Goal: Task Accomplishment & Management: Manage account settings

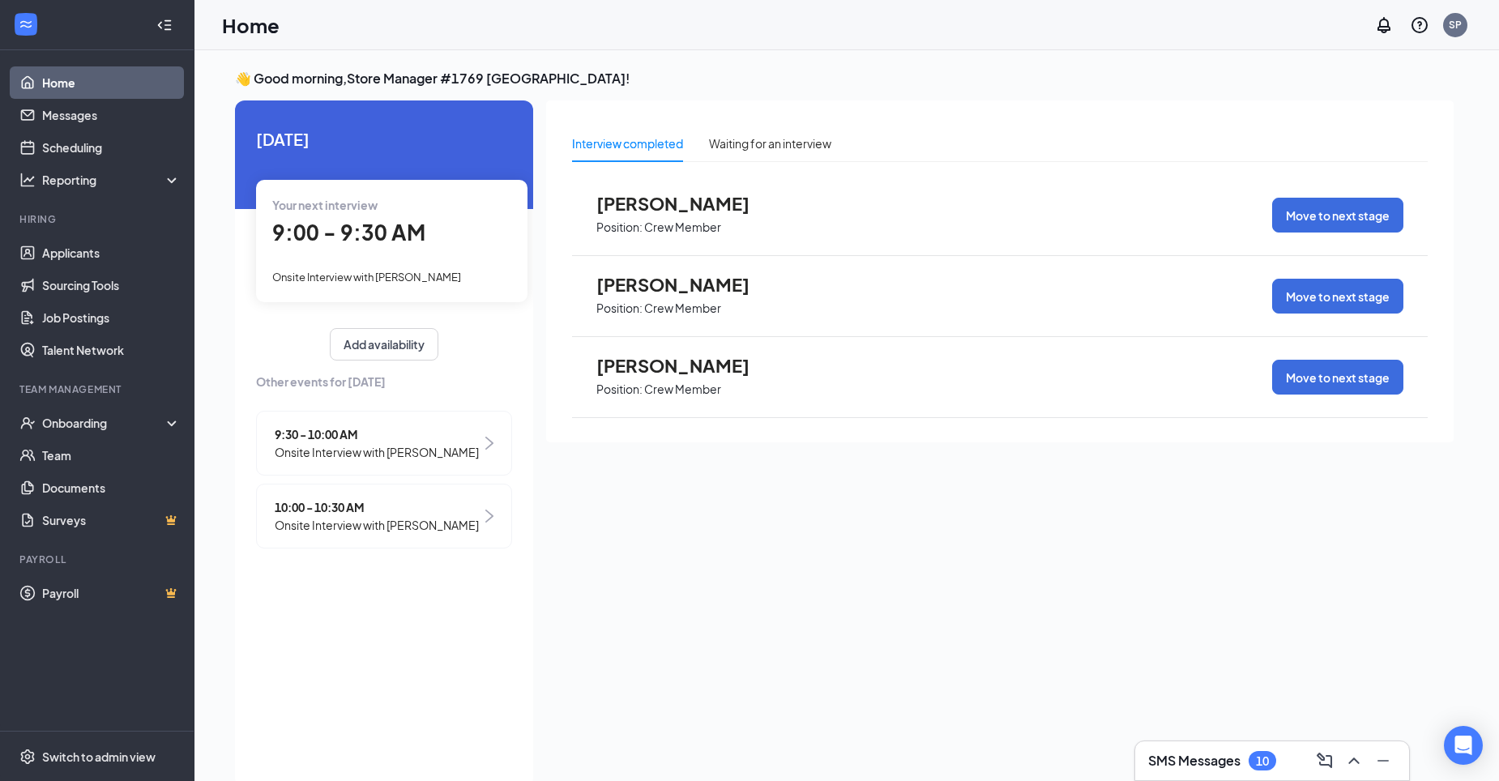
click at [629, 284] on span "[PERSON_NAME]" at bounding box center [685, 284] width 178 height 21
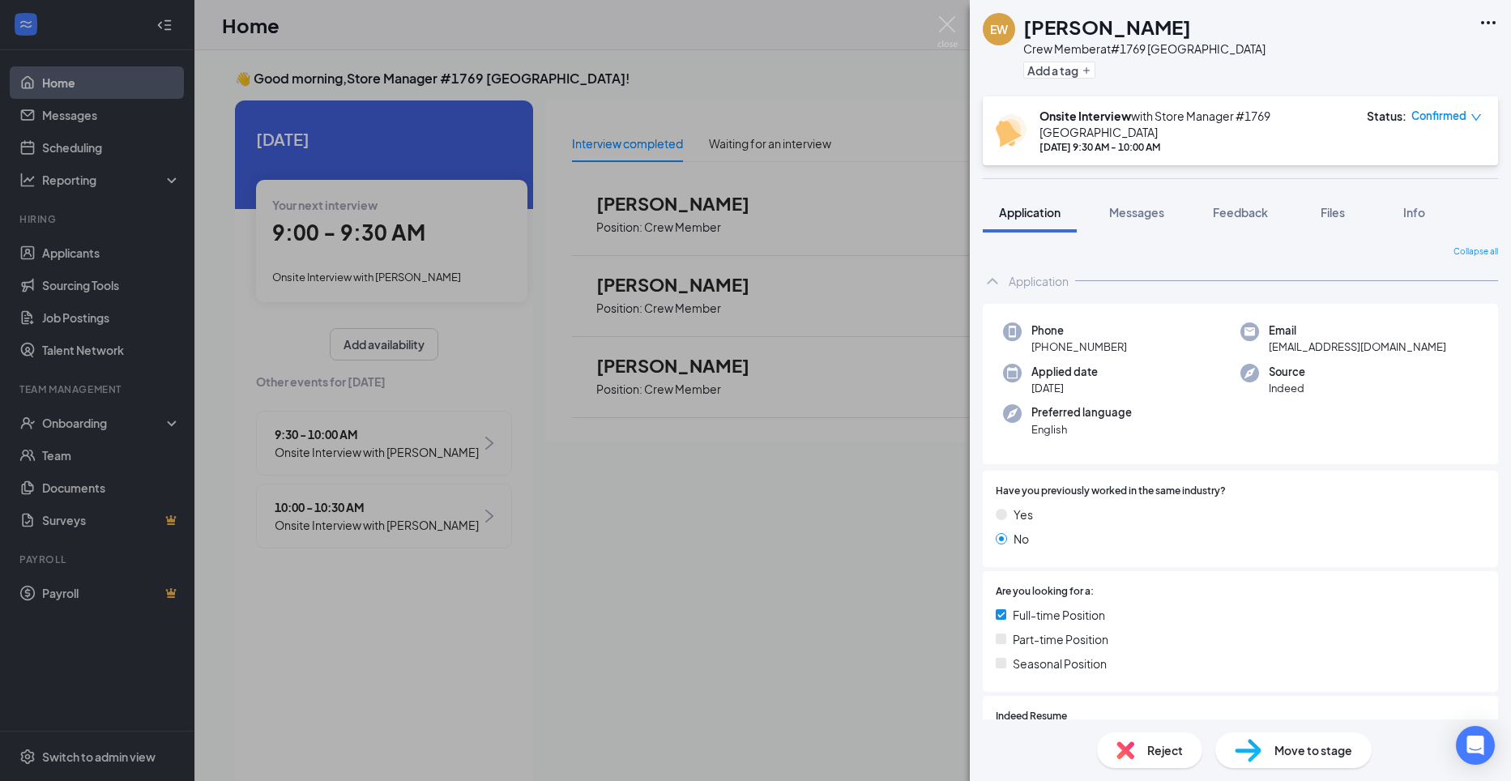
click at [1128, 752] on img at bounding box center [1125, 750] width 18 height 18
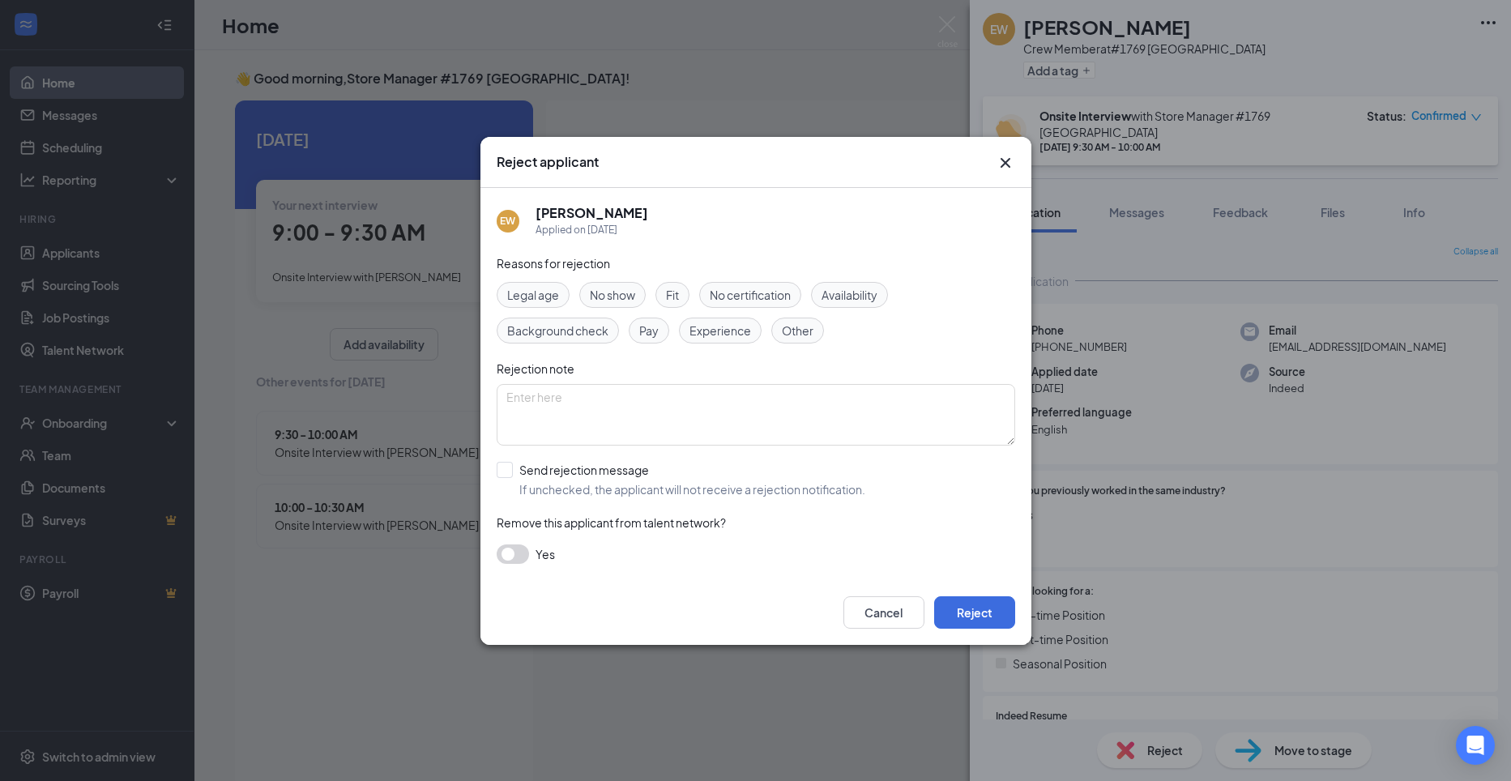
click at [614, 294] on span "No show" at bounding box center [612, 295] width 45 height 18
click at [615, 292] on span "No show" at bounding box center [612, 295] width 45 height 18
click at [950, 612] on button "Reject" at bounding box center [974, 612] width 81 height 32
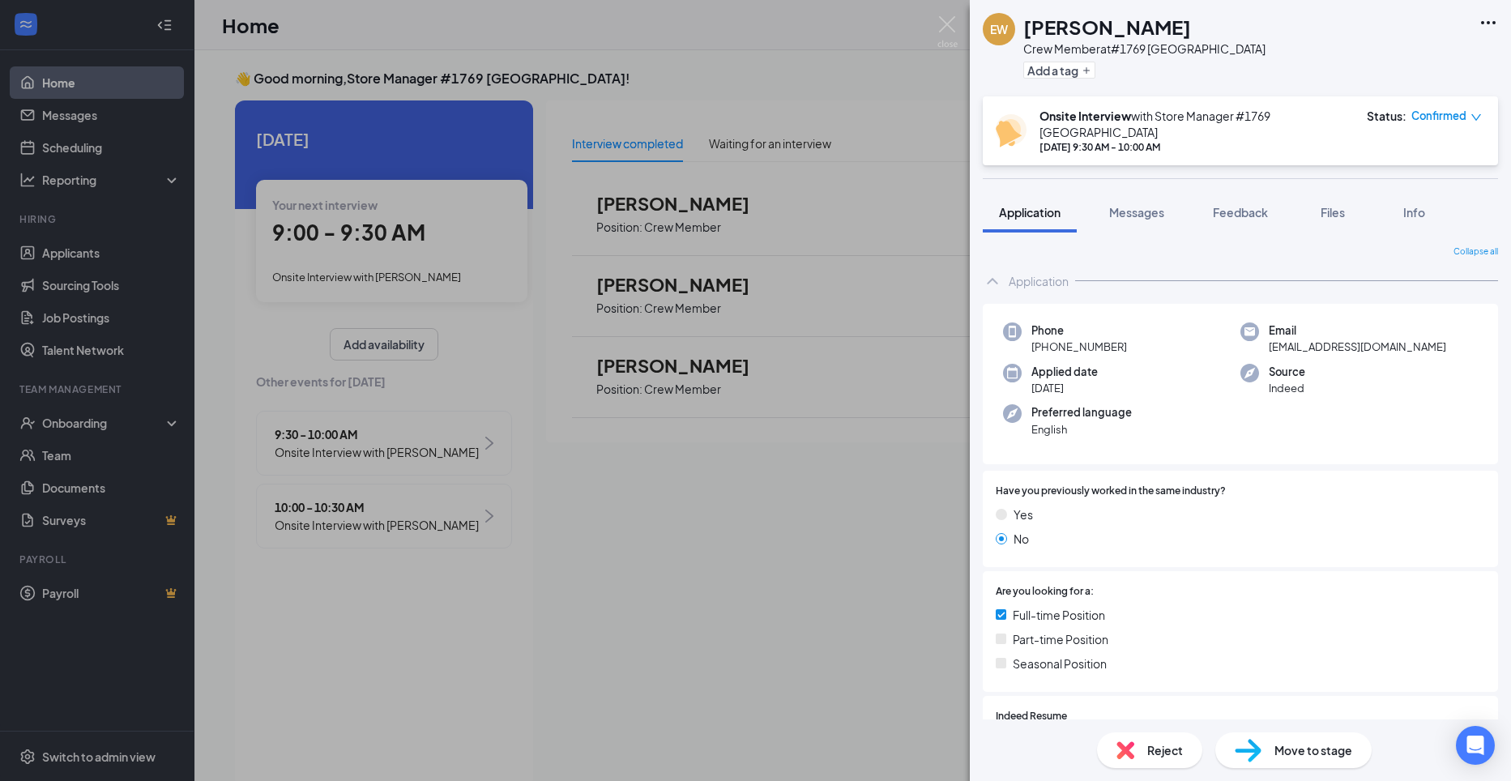
click at [903, 131] on div "EW [PERSON_NAME] Crew Member at #1769 Palatka Add a tag Onsite Interview with S…" at bounding box center [755, 390] width 1511 height 781
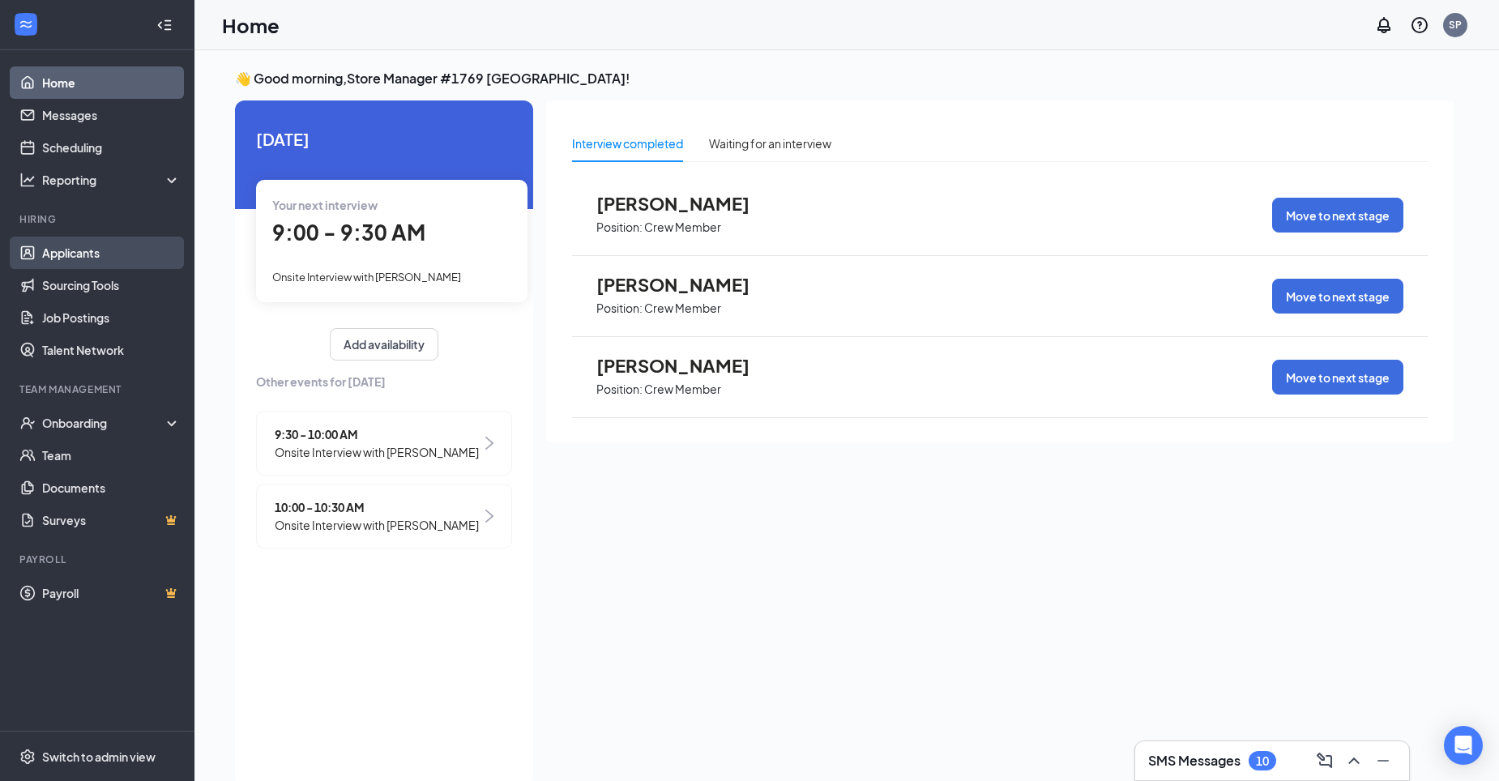
click at [52, 254] on link "Applicants" at bounding box center [111, 253] width 139 height 32
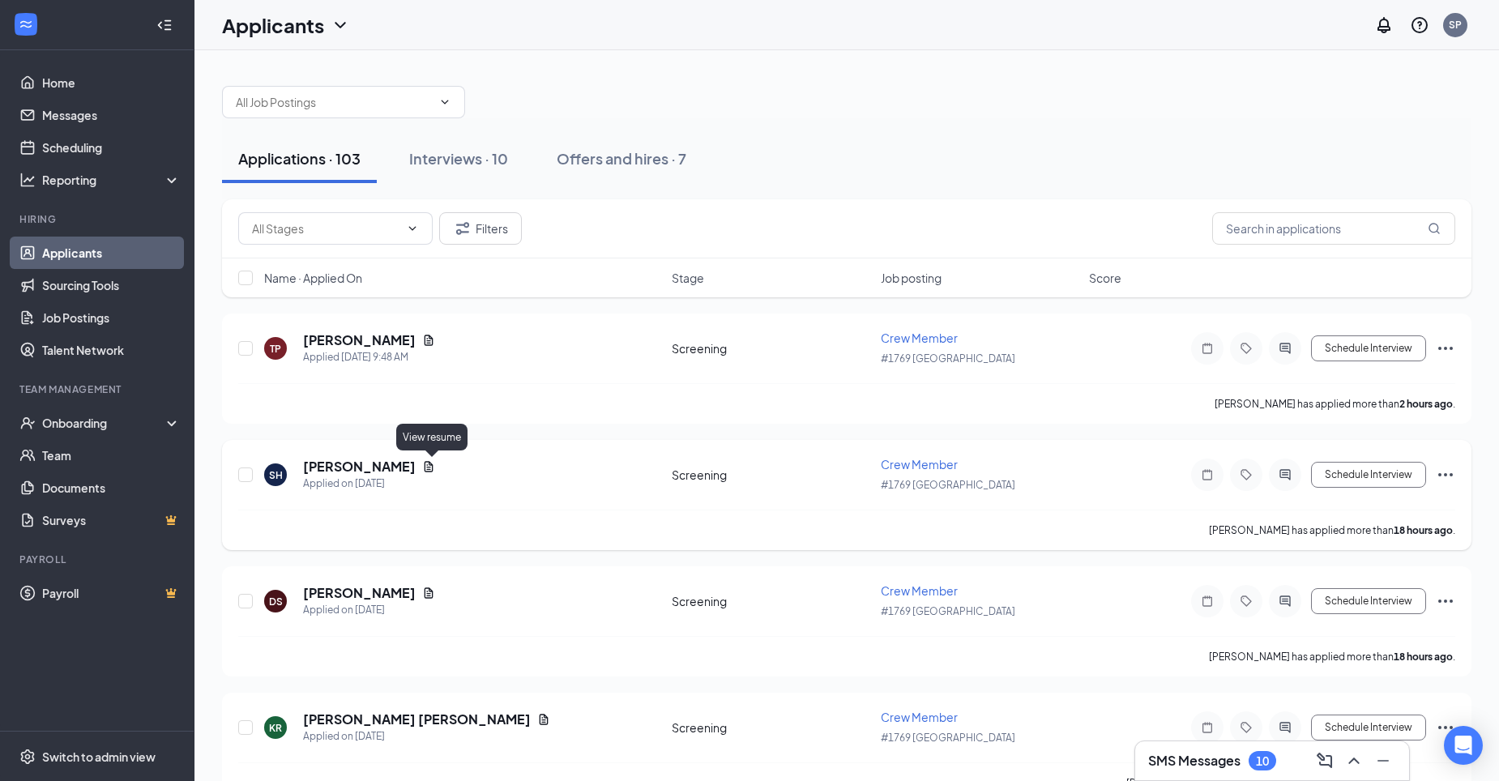
click at [435, 463] on icon "Document" at bounding box center [428, 466] width 13 height 13
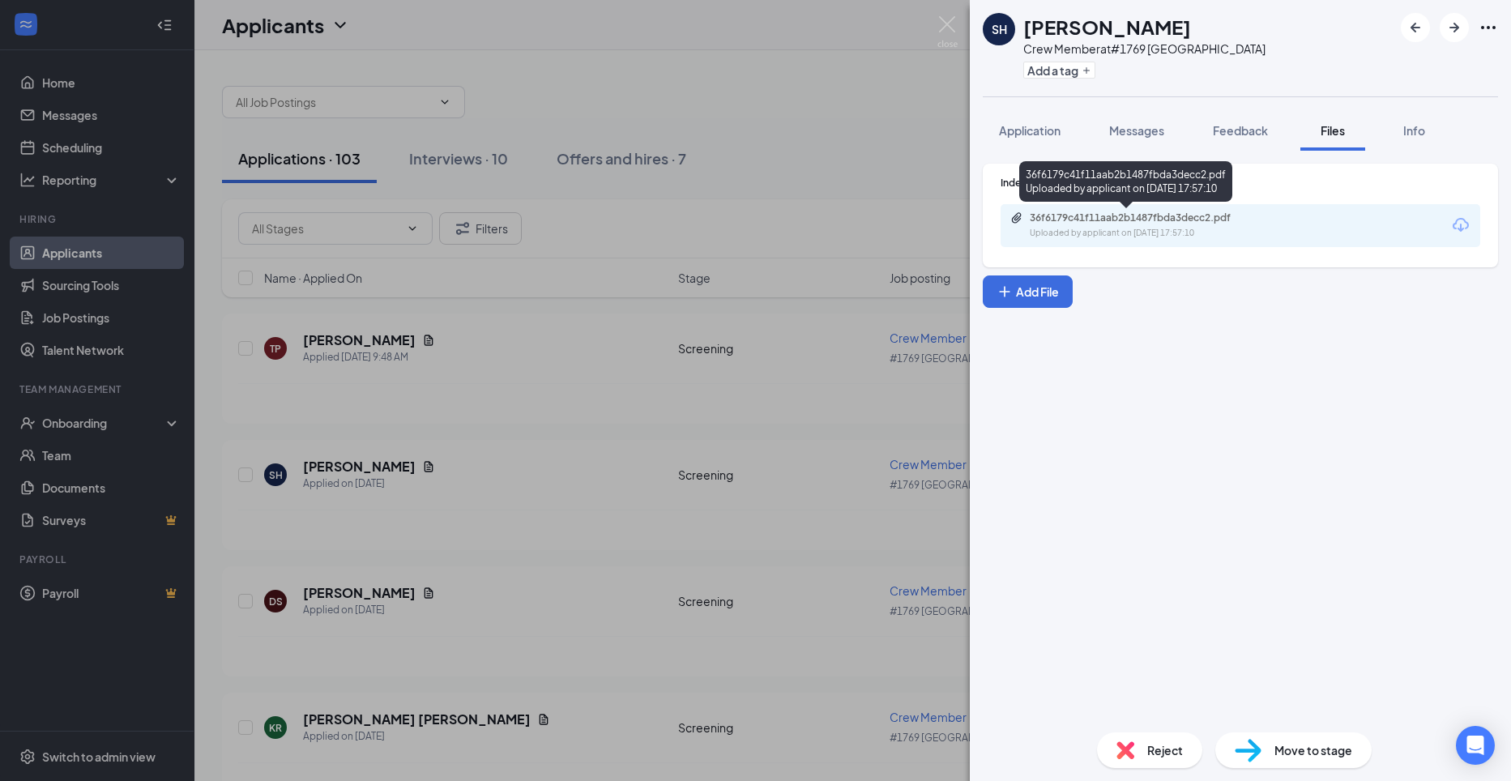
click at [1129, 225] on div "36f6179c41f11aab2b1487fbda3decc2.pdf Uploaded by applicant on [DATE] 17:57:10" at bounding box center [1141, 225] width 262 height 28
click at [517, 483] on div "SH [PERSON_NAME] Crew Member at #1769 Palatka Add a tag Application Messages Fe…" at bounding box center [755, 390] width 1511 height 781
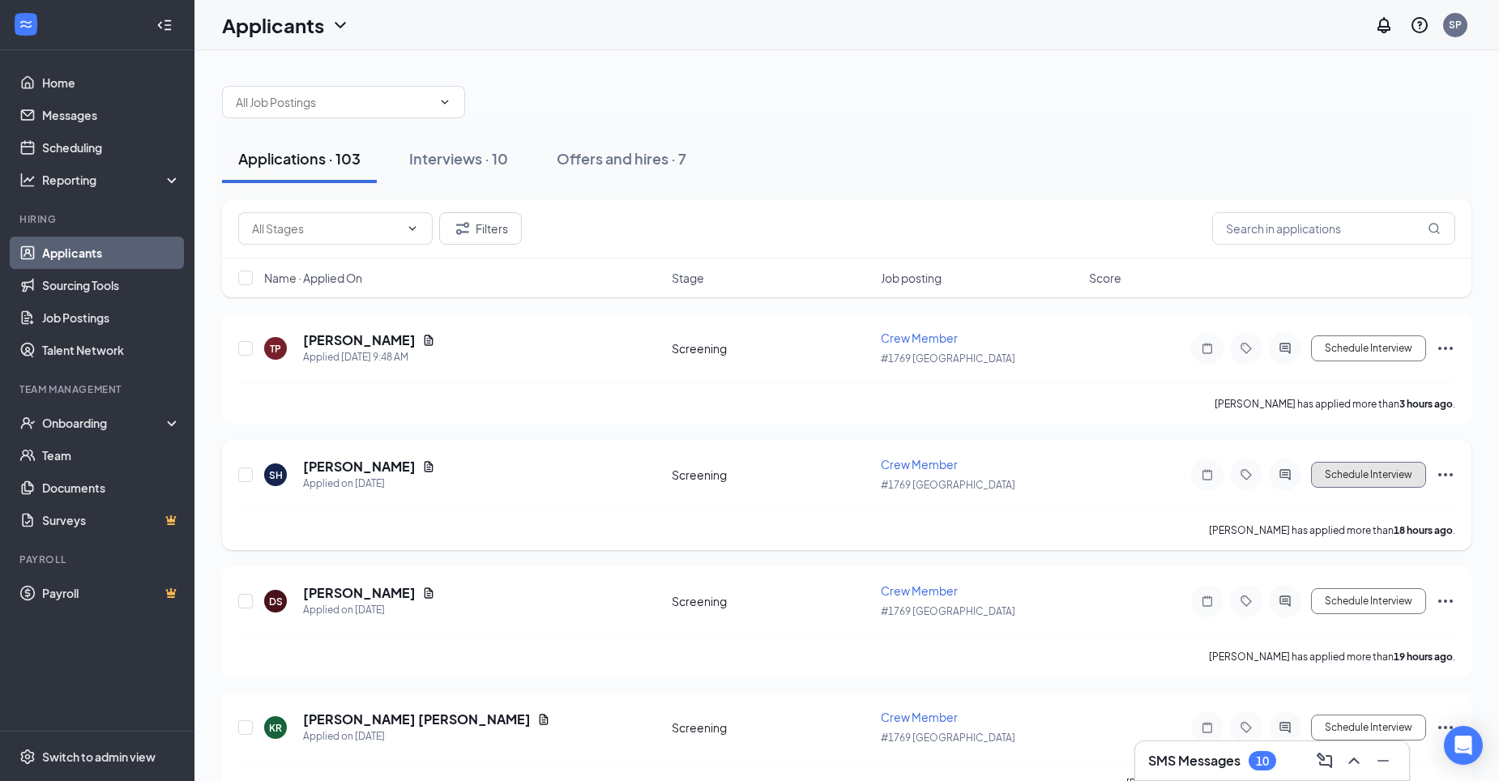
click at [1337, 473] on button "Schedule Interview" at bounding box center [1368, 475] width 115 height 26
type input "Onsite Interview (next stage)"
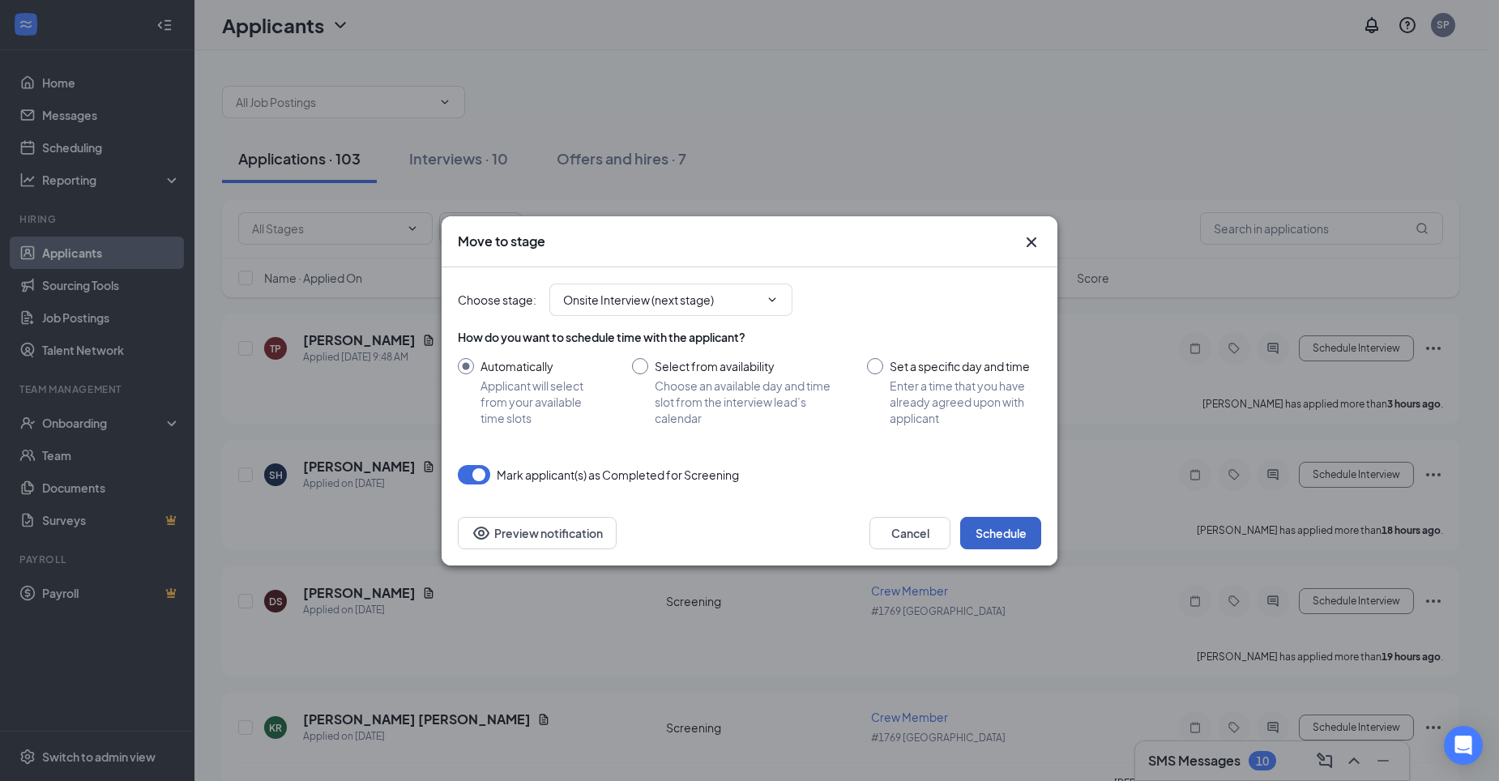
click at [1021, 532] on button "Schedule" at bounding box center [1000, 533] width 81 height 32
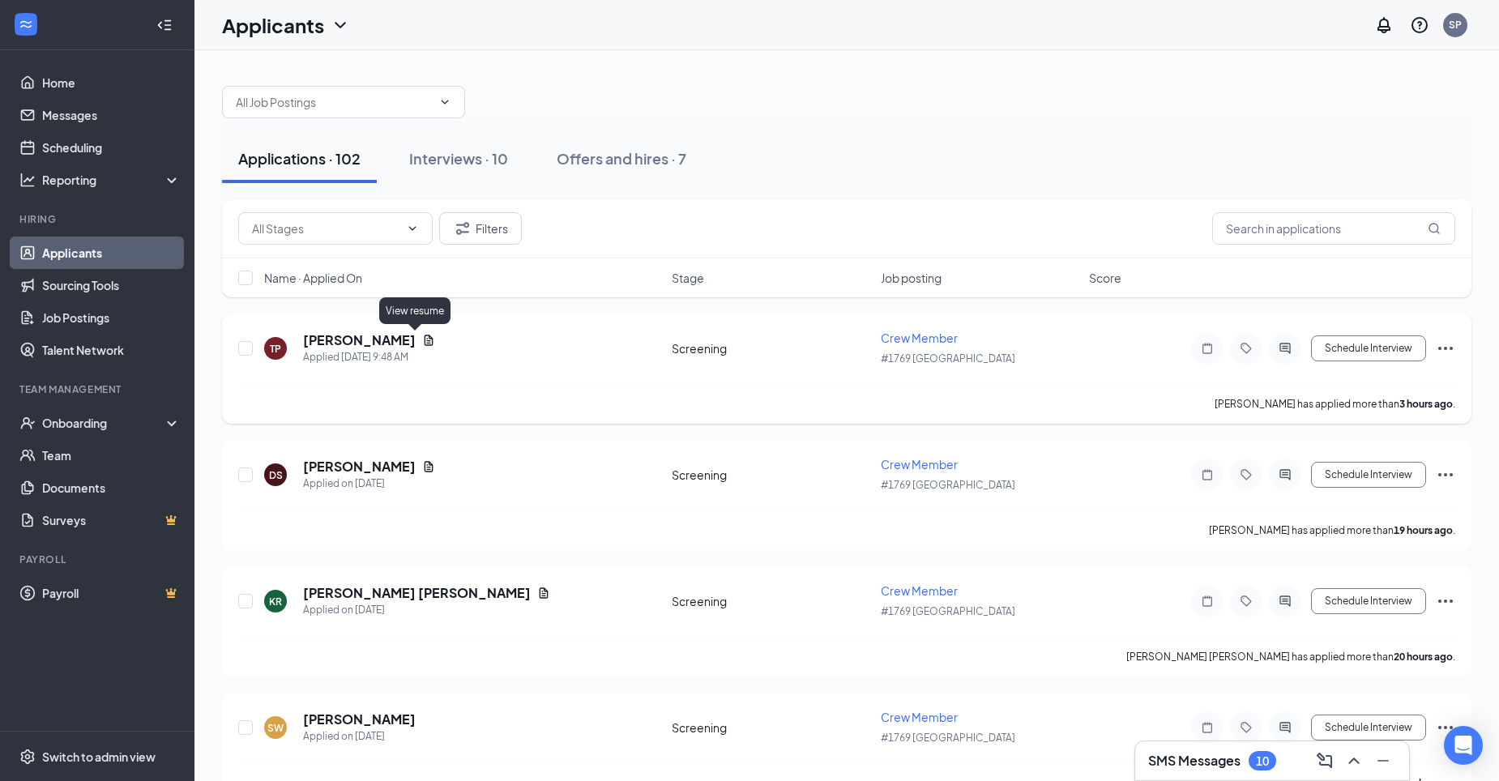
click at [425, 340] on icon "Document" at bounding box center [429, 340] width 9 height 11
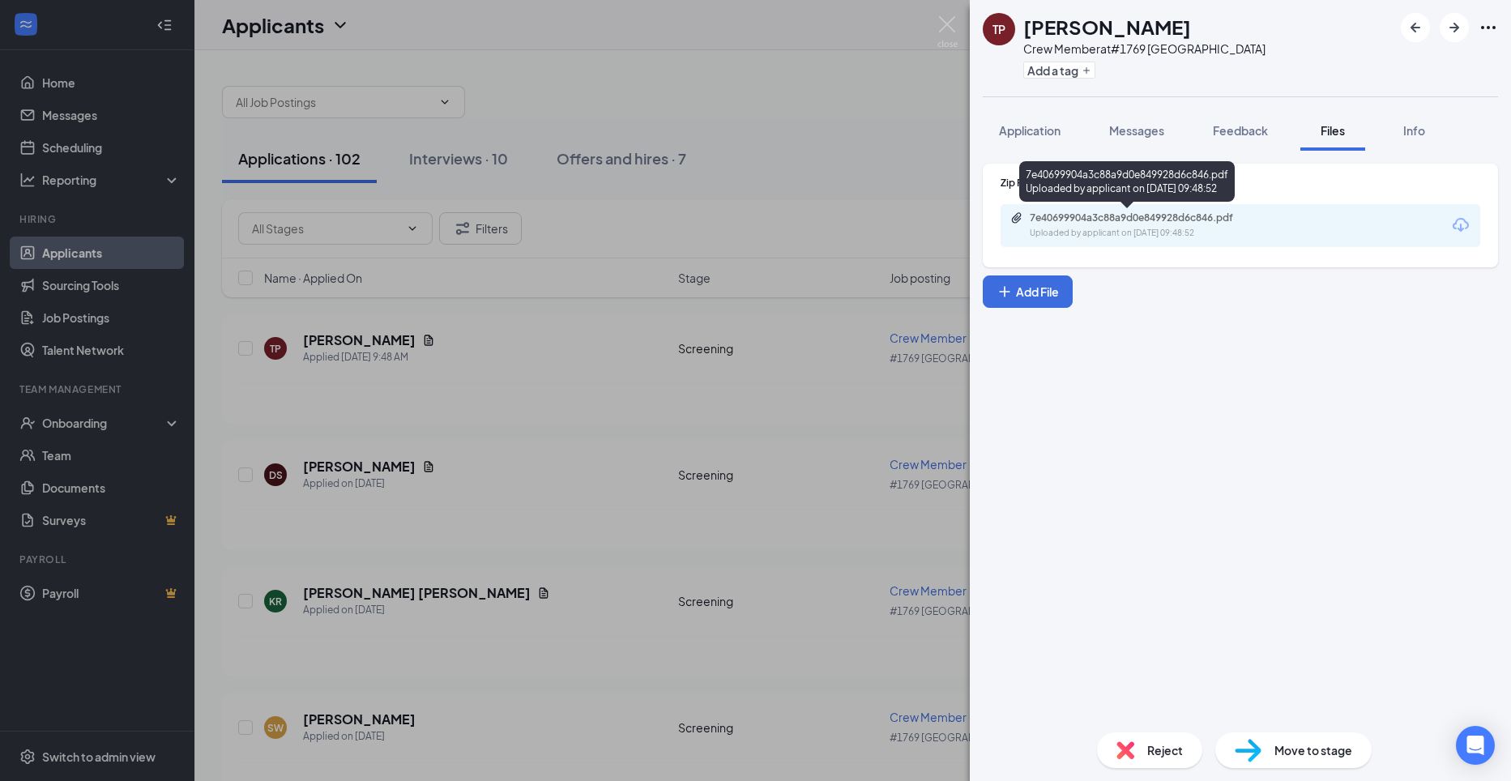
click at [1176, 237] on div "Uploaded by applicant on [DATE] 09:48:52" at bounding box center [1151, 233] width 243 height 13
drag, startPoint x: 515, startPoint y: 637, endPoint x: 543, endPoint y: 619, distance: 32.8
click at [515, 638] on div "TP [PERSON_NAME] Crew Member at #1769 Palatka Add a tag Application Messages Fe…" at bounding box center [755, 390] width 1511 height 781
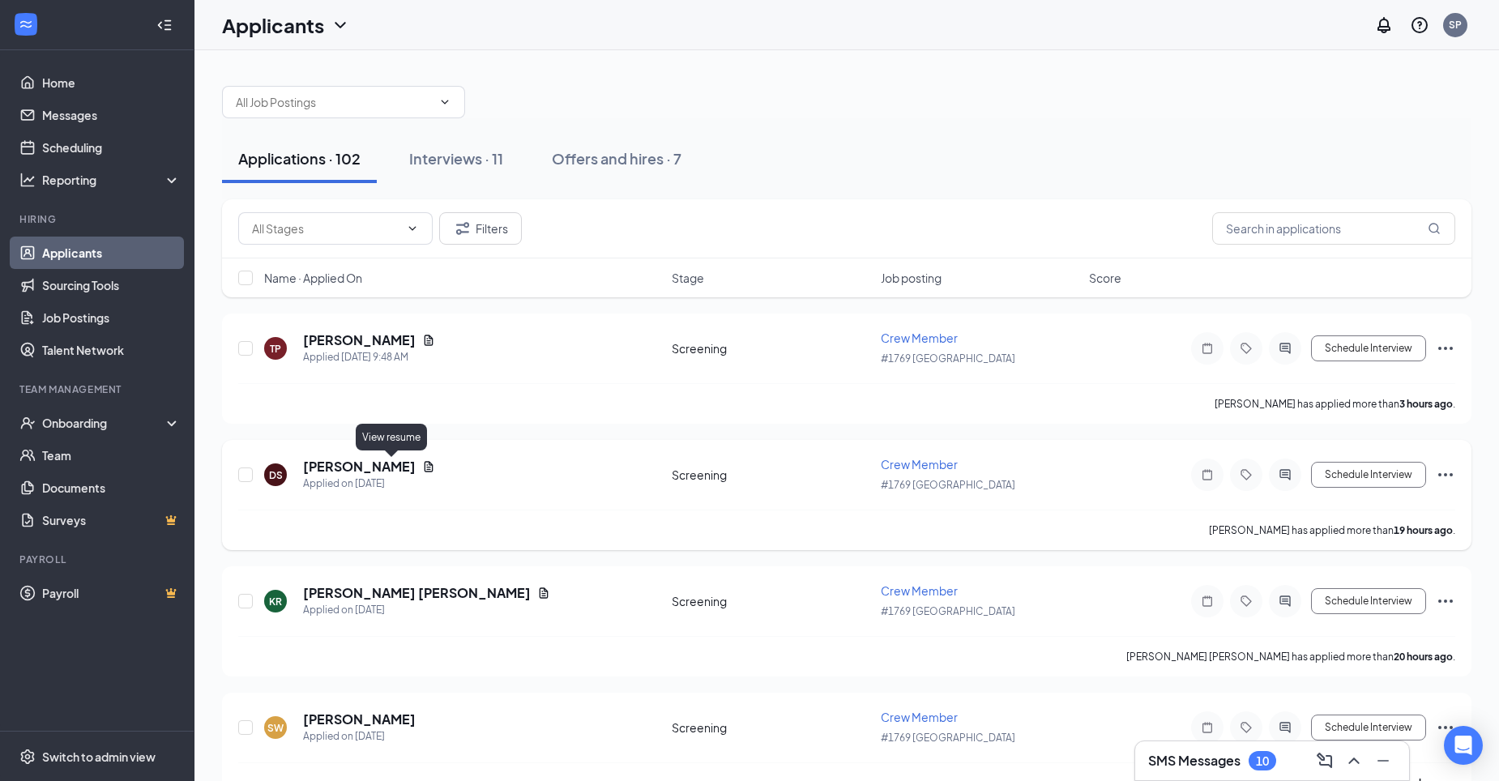
click at [425, 467] on icon "Document" at bounding box center [429, 466] width 9 height 11
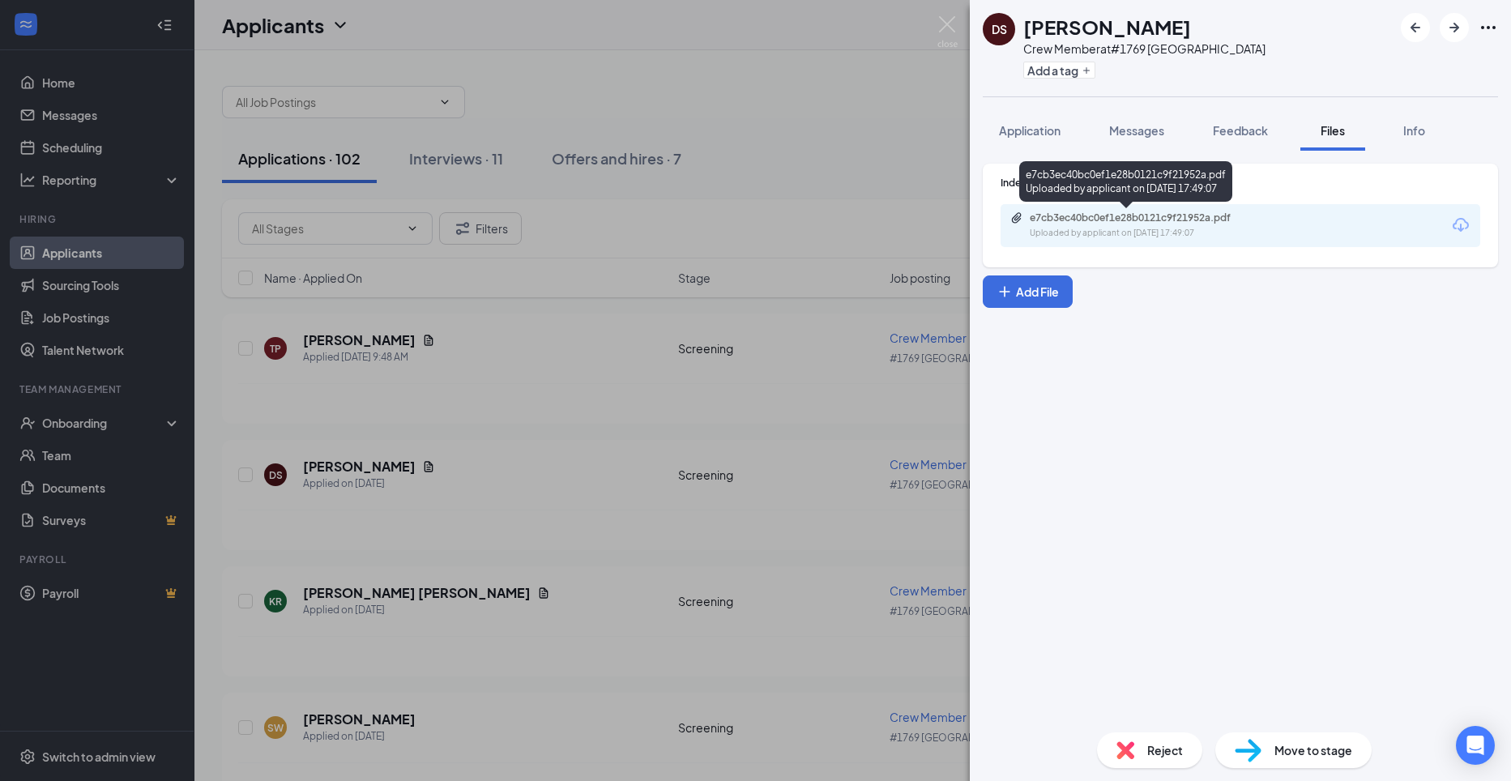
click at [1110, 231] on div "Uploaded by applicant on [DATE] 17:49:07" at bounding box center [1151, 233] width 243 height 13
click at [591, 620] on div "DS [PERSON_NAME] Crew Member at #1769 Palatka Add a tag Application Messages Fe…" at bounding box center [755, 390] width 1511 height 781
